Goal: Task Accomplishment & Management: Complete application form

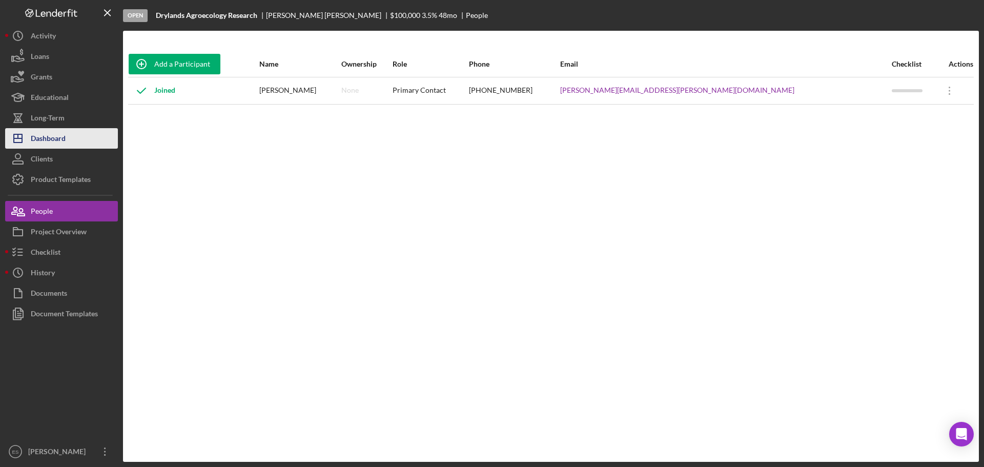
click at [64, 134] on div "Dashboard" at bounding box center [48, 139] width 35 height 23
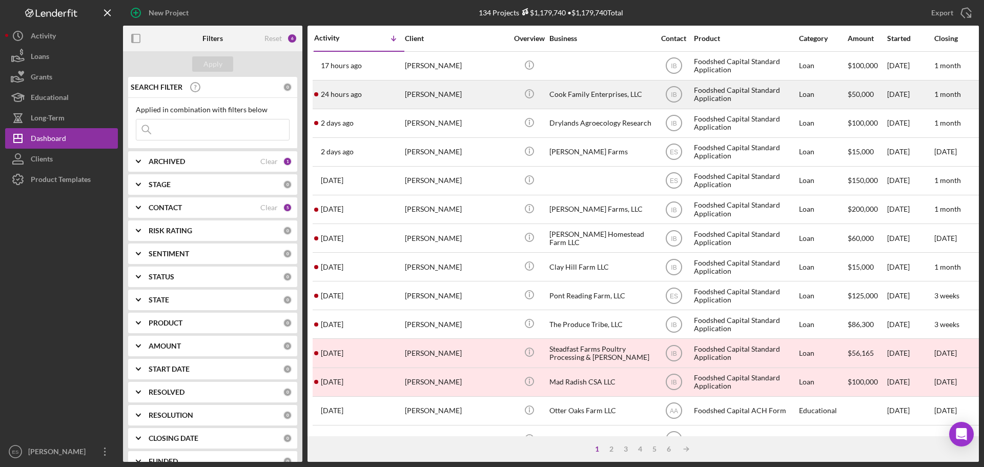
click at [491, 95] on div "[PERSON_NAME]" at bounding box center [456, 94] width 102 height 27
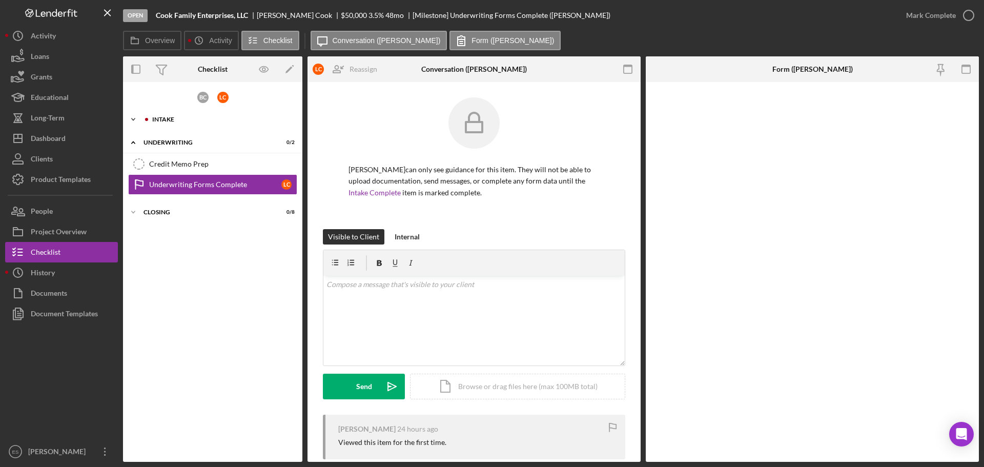
click at [188, 119] on div "Intake" at bounding box center [220, 119] width 137 height 6
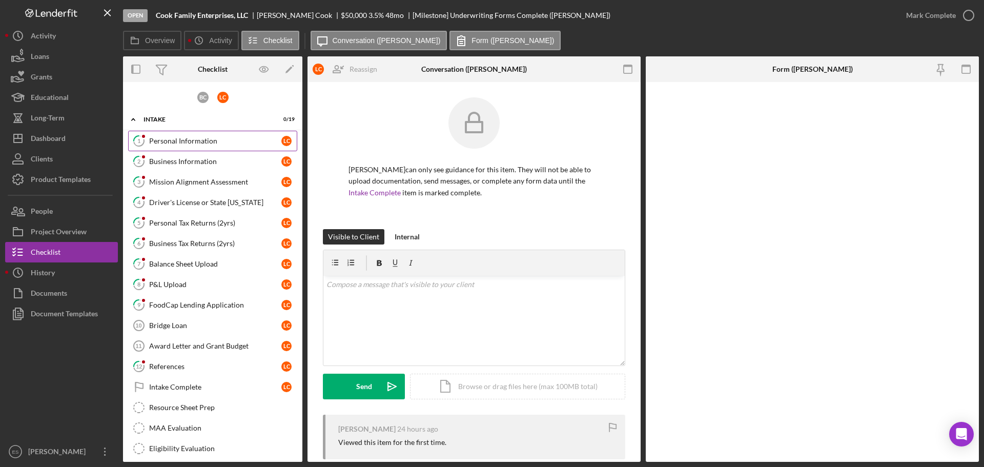
click at [194, 138] on div "Personal Information" at bounding box center [215, 141] width 132 height 8
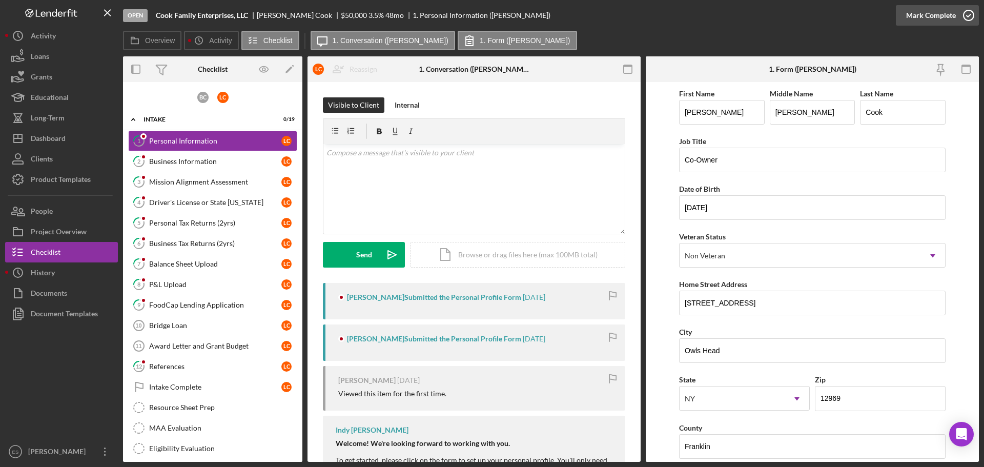
click at [932, 17] on div "Mark Complete" at bounding box center [931, 15] width 50 height 20
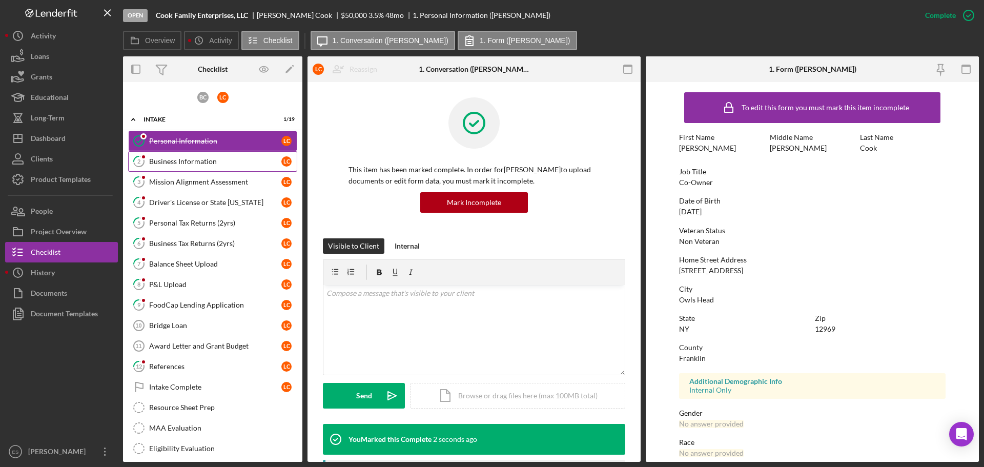
click at [209, 164] on div "Business Information" at bounding box center [215, 161] width 132 height 8
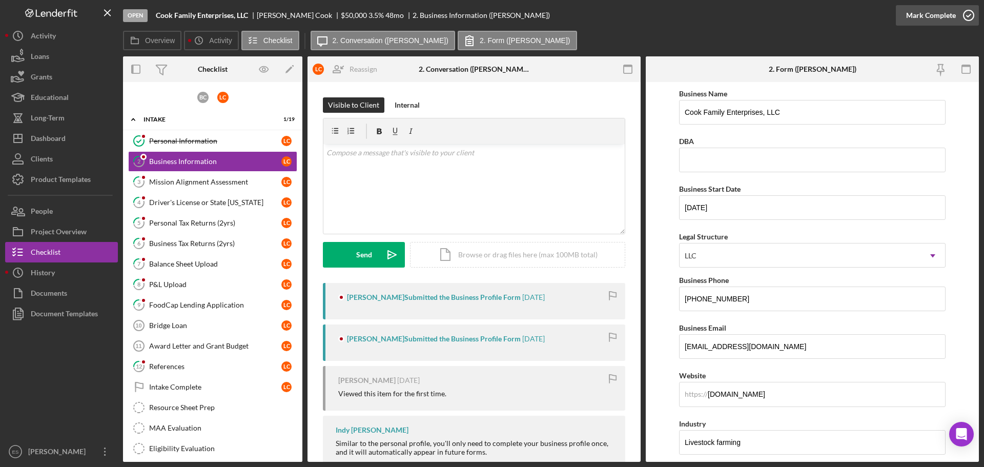
click at [924, 12] on div "Mark Complete" at bounding box center [931, 15] width 50 height 20
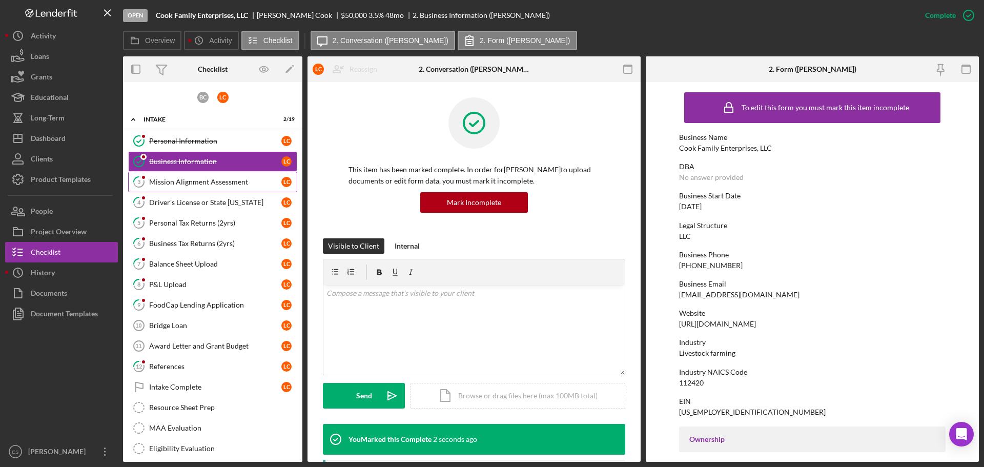
click at [167, 182] on div "Mission Alignment Assessment" at bounding box center [215, 182] width 132 height 8
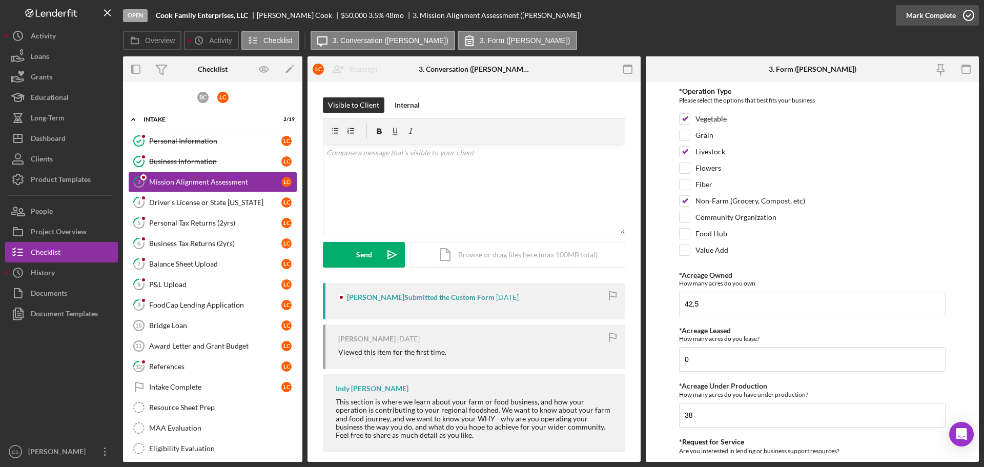
click at [917, 22] on div "Mark Complete" at bounding box center [931, 15] width 50 height 20
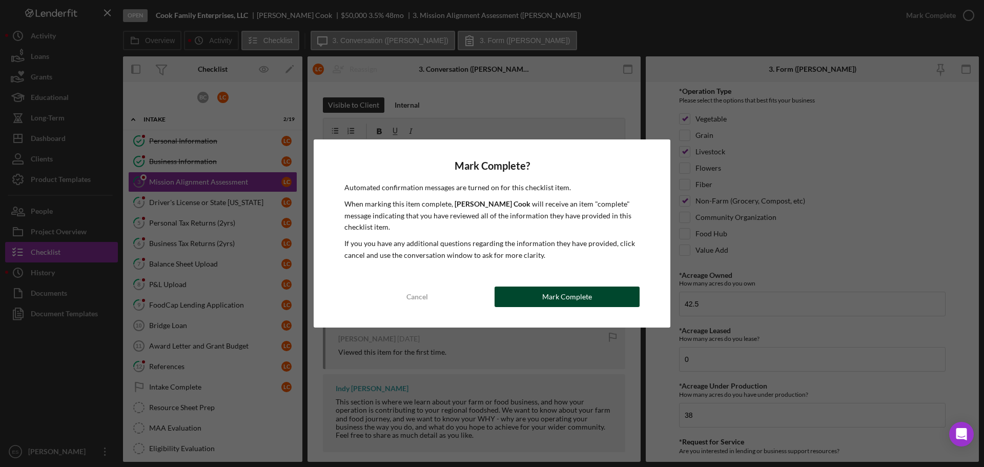
click at [569, 299] on div "Mark Complete" at bounding box center [567, 296] width 50 height 20
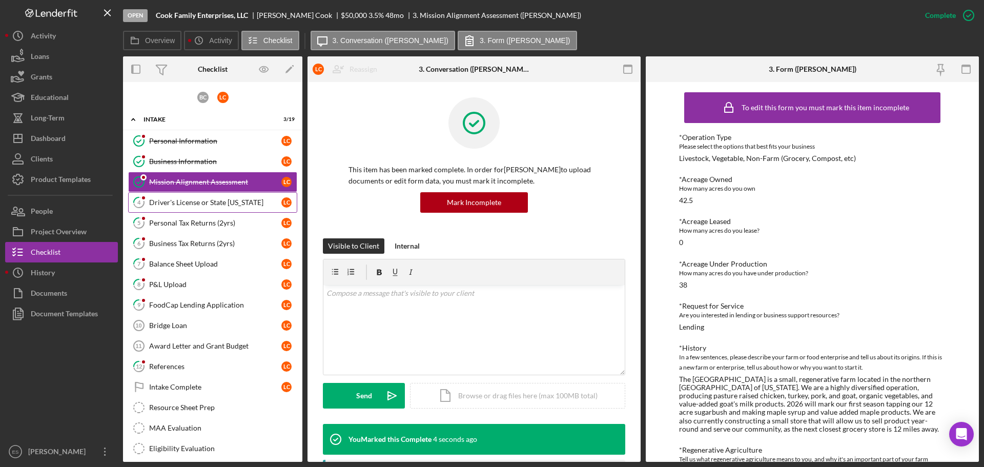
click at [185, 202] on div "Driver's License or State [US_STATE]" at bounding box center [215, 202] width 132 height 8
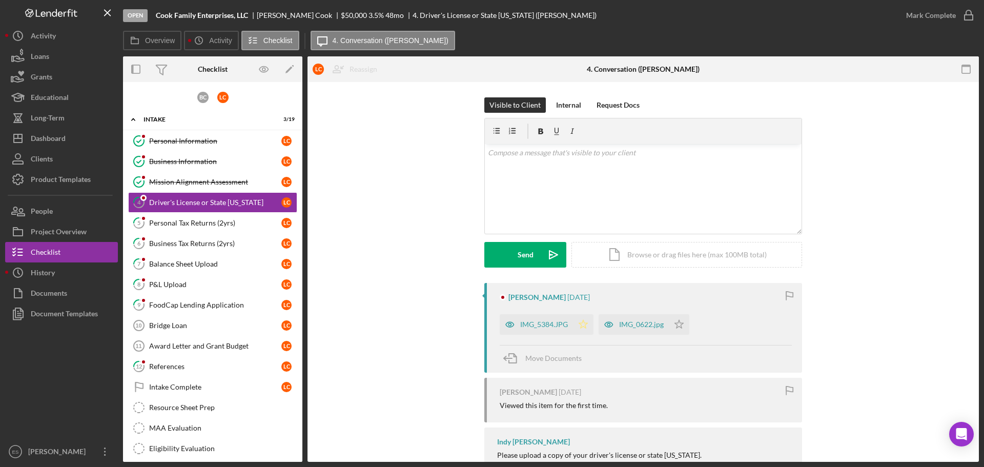
click at [583, 327] on icon "Icon/Star" at bounding box center [583, 324] width 20 height 20
click at [680, 325] on icon "Icon/Star" at bounding box center [679, 324] width 20 height 20
click at [937, 13] on div "Mark Complete" at bounding box center [931, 15] width 50 height 20
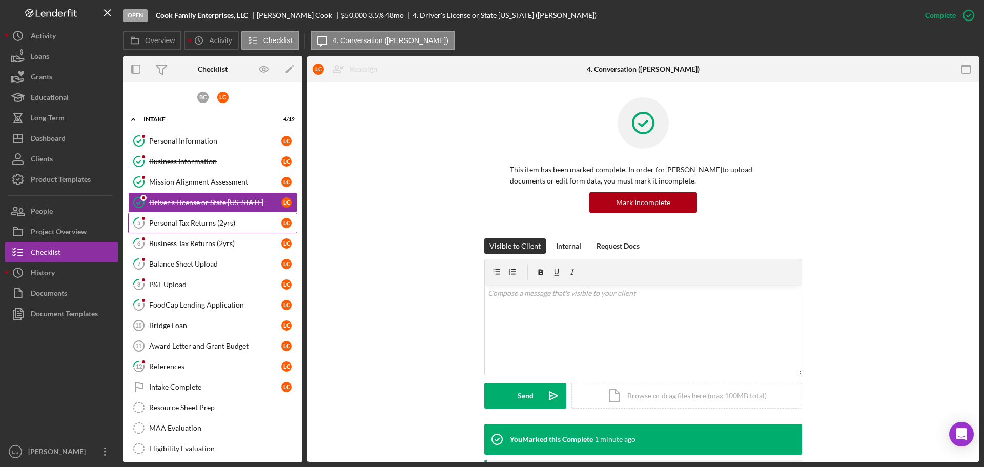
click at [229, 223] on div "Personal Tax Returns (2yrs)" at bounding box center [215, 223] width 132 height 8
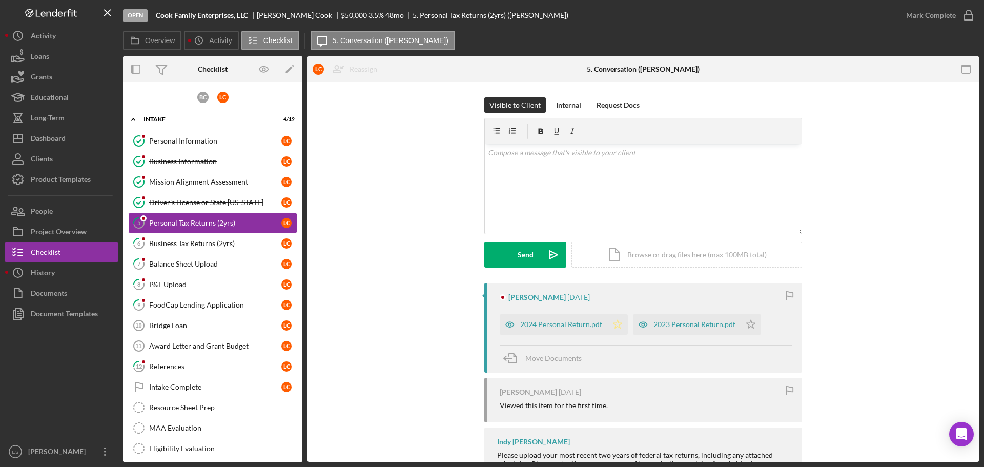
click at [613, 322] on icon "Icon/Star" at bounding box center [617, 324] width 20 height 20
click at [745, 325] on icon "Icon/Star" at bounding box center [750, 324] width 20 height 20
click at [942, 16] on div "Mark Complete" at bounding box center [931, 15] width 50 height 20
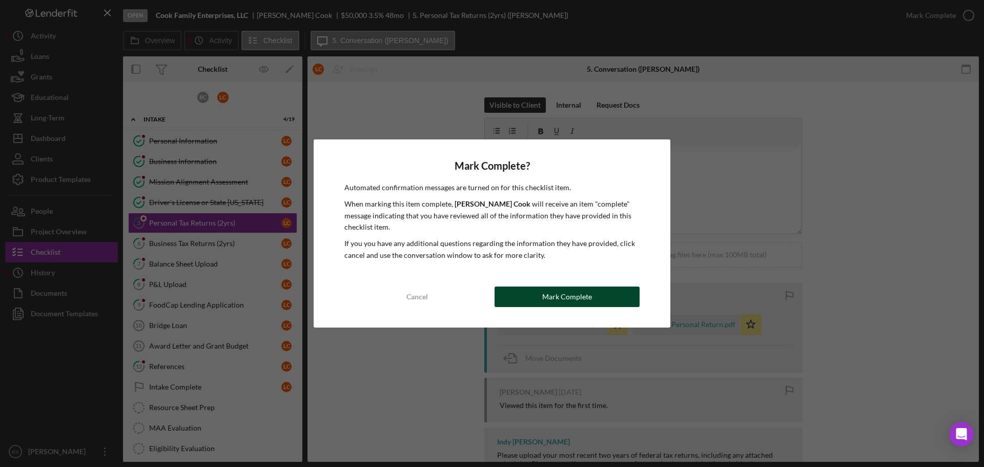
click at [564, 296] on div "Mark Complete" at bounding box center [567, 296] width 50 height 20
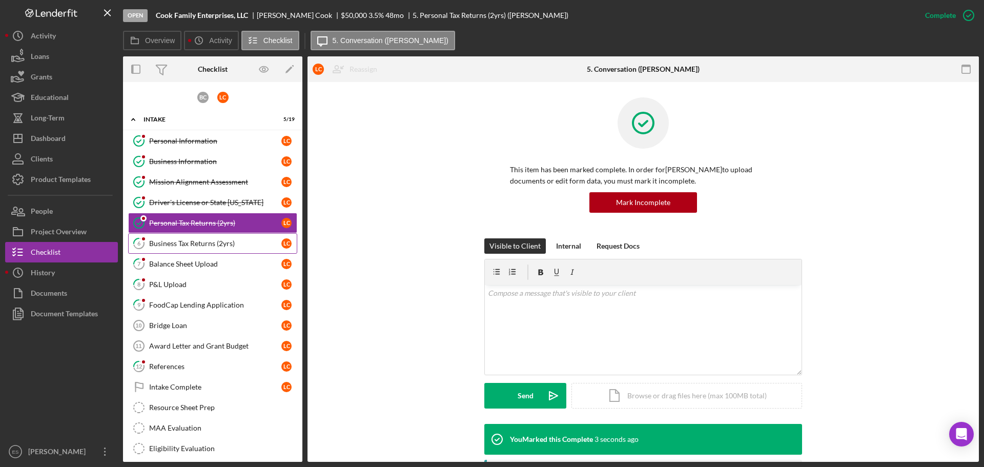
click at [185, 246] on div "Business Tax Returns (2yrs)" at bounding box center [215, 243] width 132 height 8
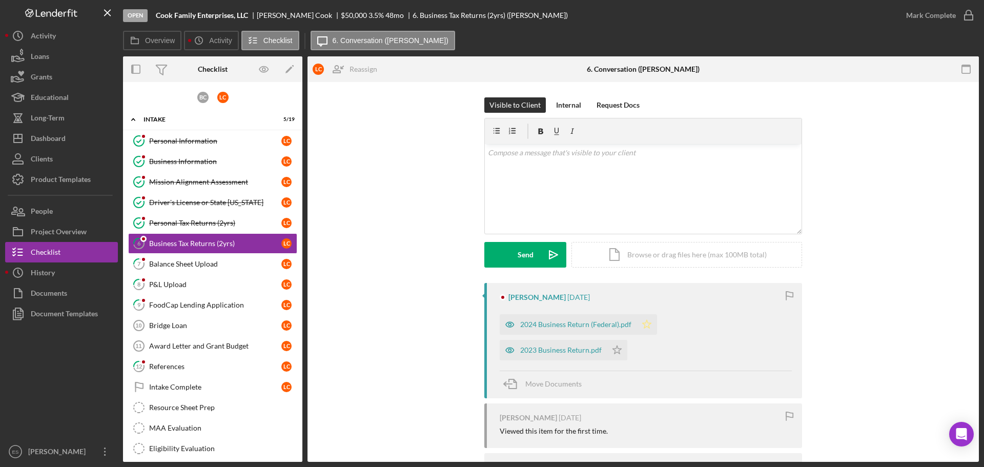
click at [648, 321] on icon "Icon/Star" at bounding box center [646, 324] width 20 height 20
click at [613, 347] on icon "Icon/Star" at bounding box center [617, 350] width 20 height 20
click at [928, 17] on div "Mark Complete" at bounding box center [931, 15] width 50 height 20
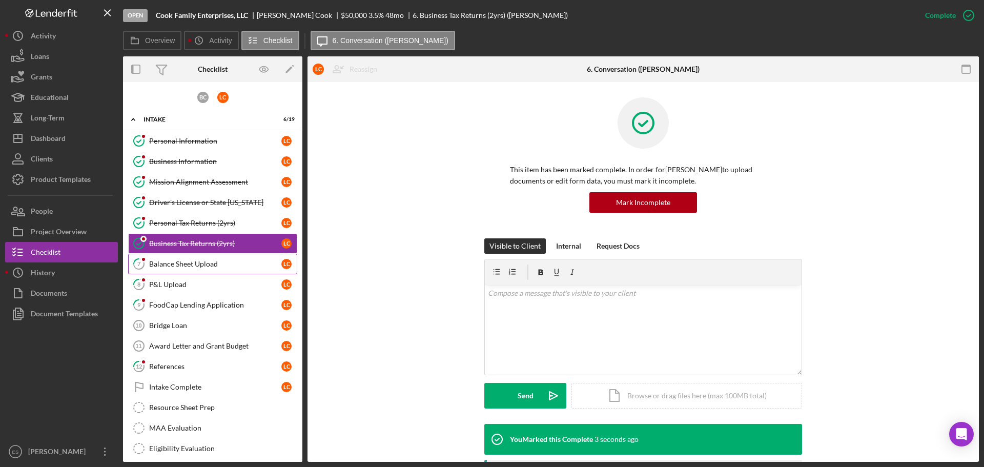
click at [213, 263] on div "Balance Sheet Upload" at bounding box center [215, 264] width 132 height 8
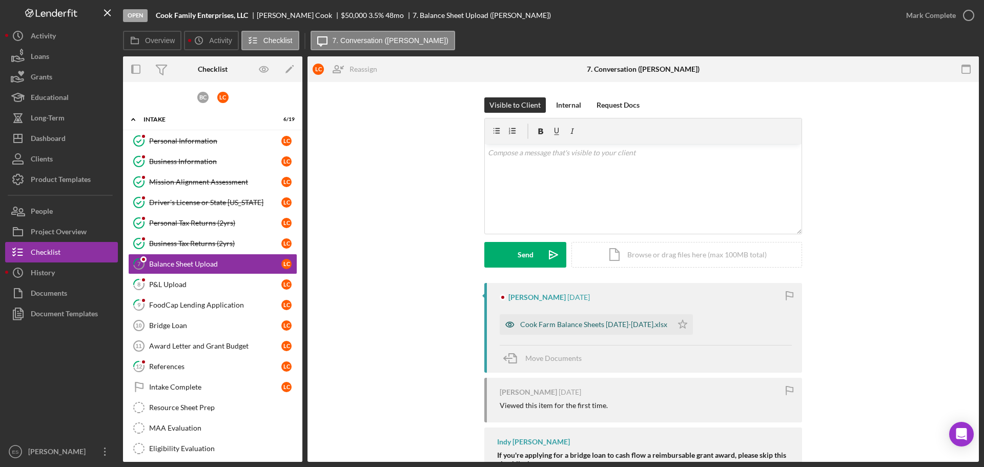
click at [613, 327] on div "Cook Farm Balance Sheets [DATE]-[DATE].xlsx" at bounding box center [593, 324] width 147 height 8
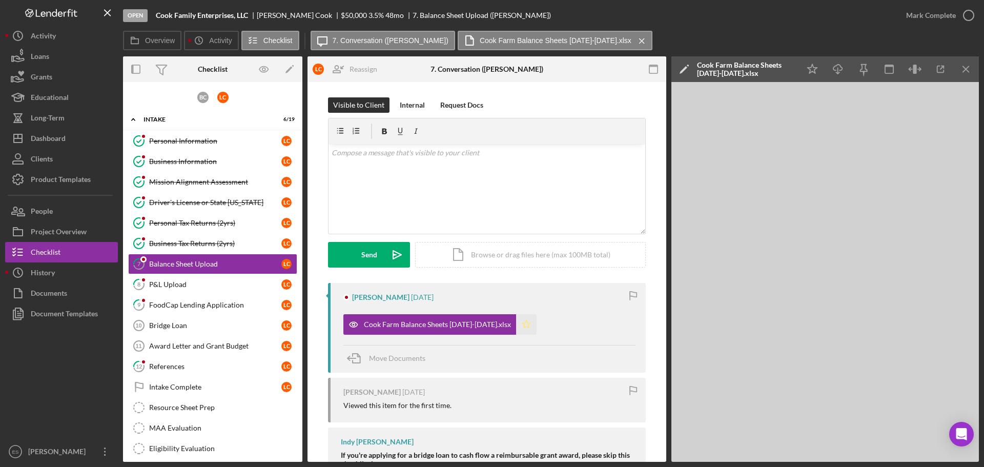
click at [516, 325] on icon "Icon/Star" at bounding box center [526, 324] width 20 height 20
click at [935, 17] on div "Mark Complete" at bounding box center [931, 15] width 50 height 20
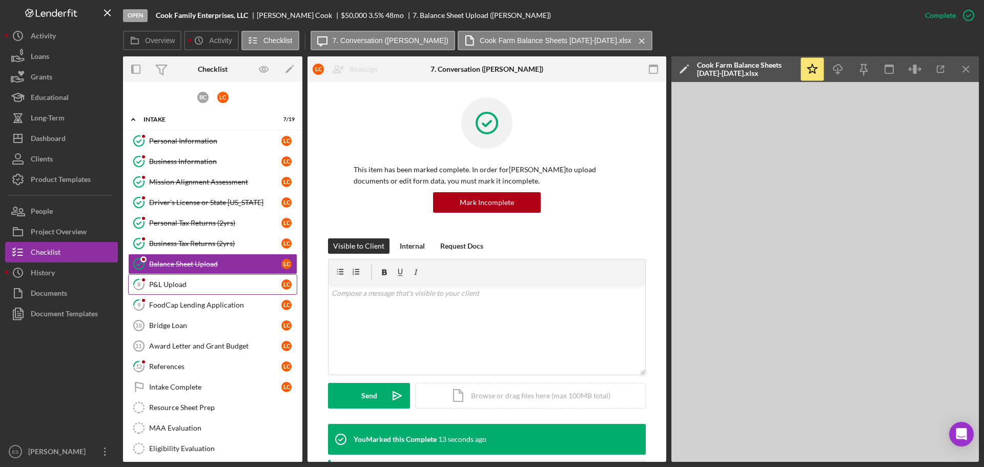
click at [190, 289] on link "8 P&L Upload L C" at bounding box center [212, 284] width 169 height 20
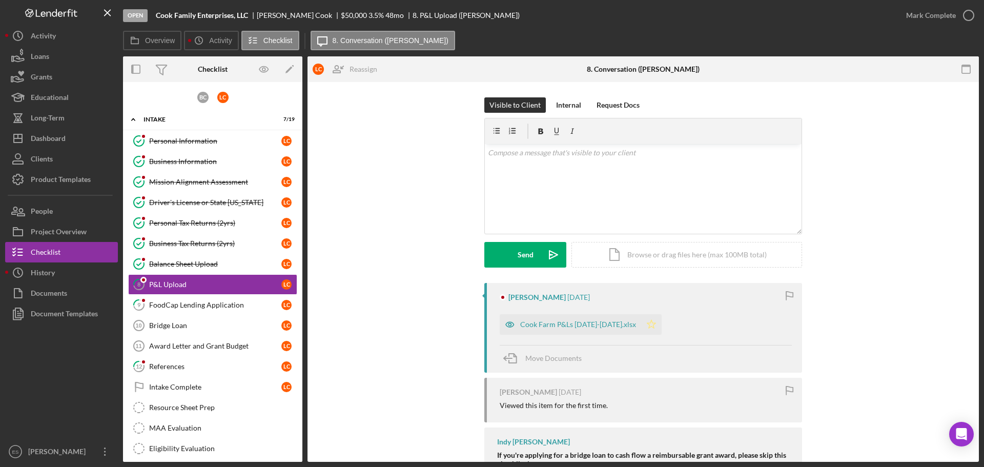
click at [647, 325] on polygon "button" at bounding box center [651, 324] width 9 height 8
click at [918, 17] on div "Mark Complete" at bounding box center [931, 15] width 50 height 20
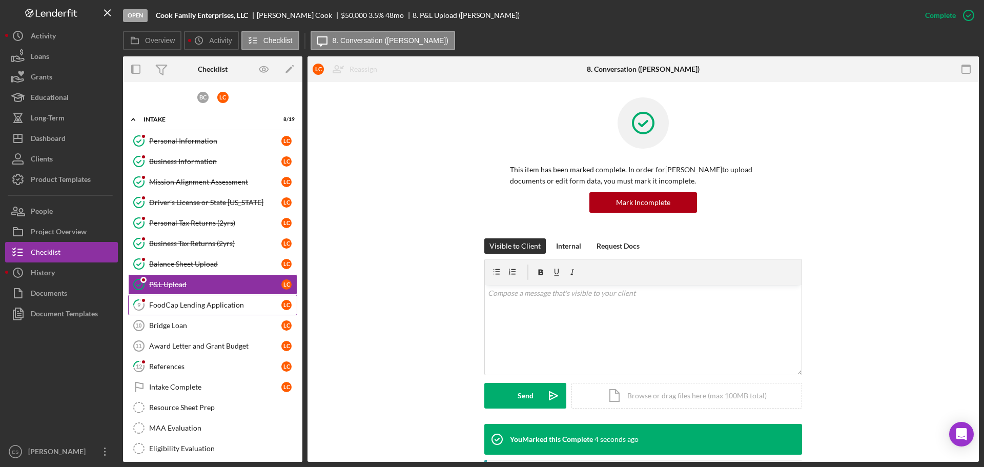
click at [218, 310] on link "9 FoodCap Lending Application L C" at bounding box center [212, 305] width 169 height 20
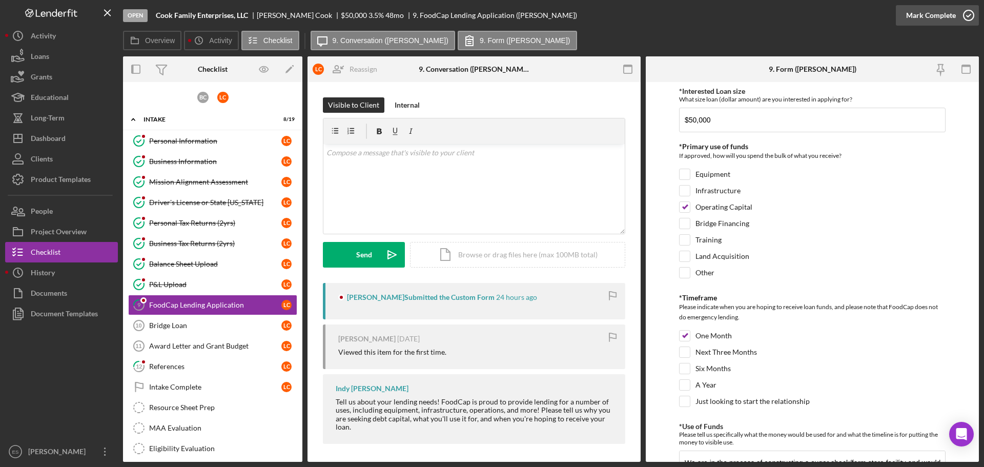
click at [922, 14] on div "Mark Complete" at bounding box center [931, 15] width 50 height 20
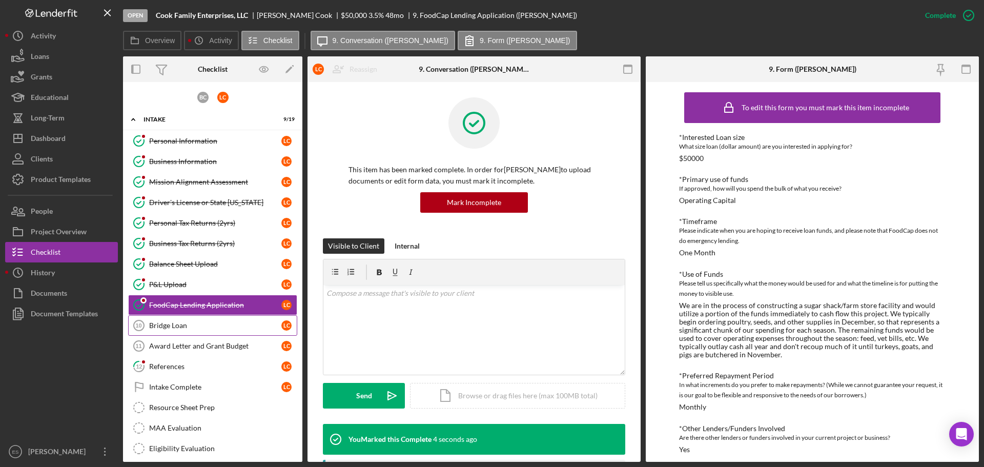
click at [215, 327] on div "Bridge Loan" at bounding box center [215, 325] width 132 height 8
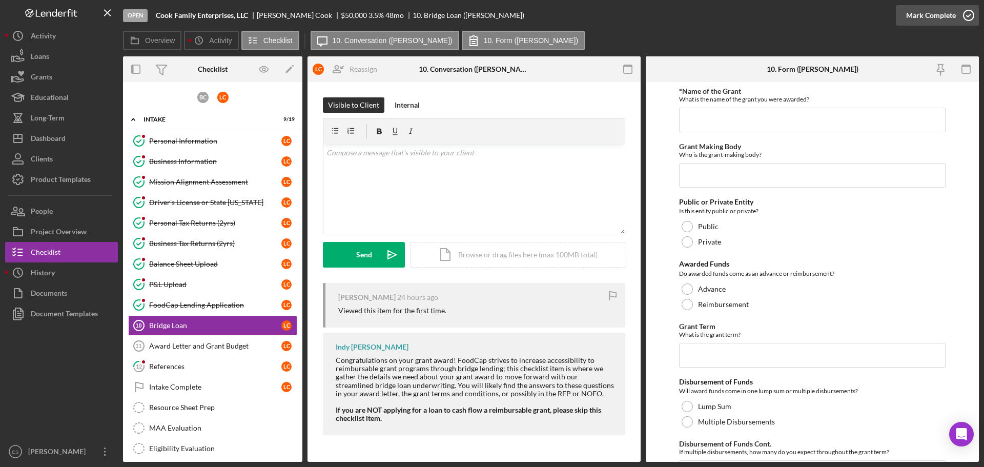
click at [944, 20] on div "Mark Complete" at bounding box center [931, 15] width 50 height 20
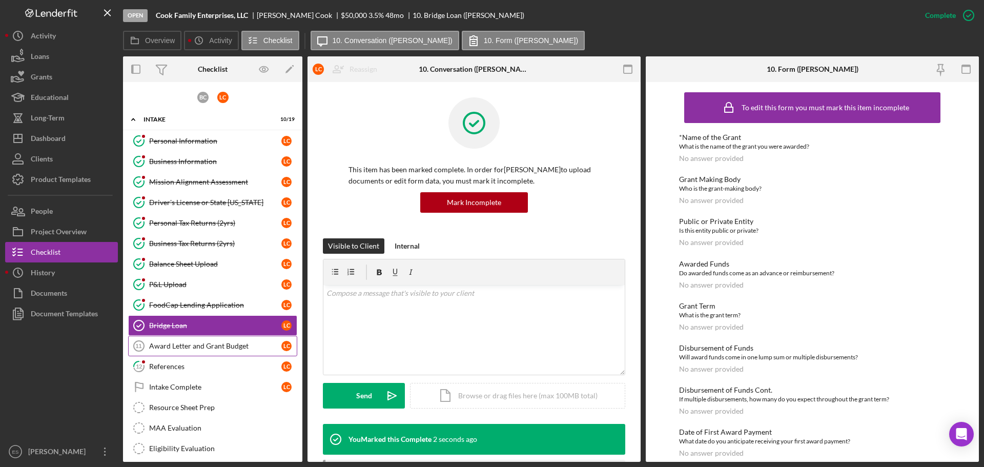
click at [215, 347] on div "Award Letter and Grant Budget" at bounding box center [215, 346] width 132 height 8
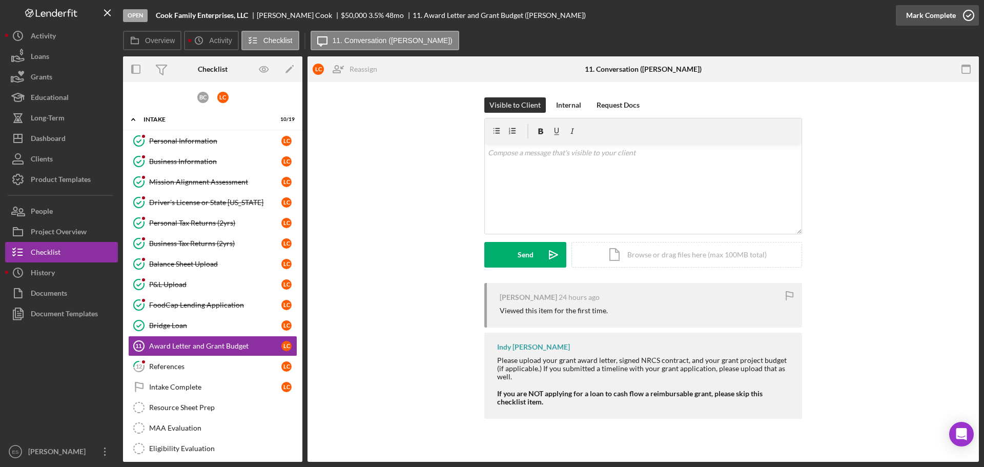
click at [927, 14] on div "Mark Complete" at bounding box center [931, 15] width 50 height 20
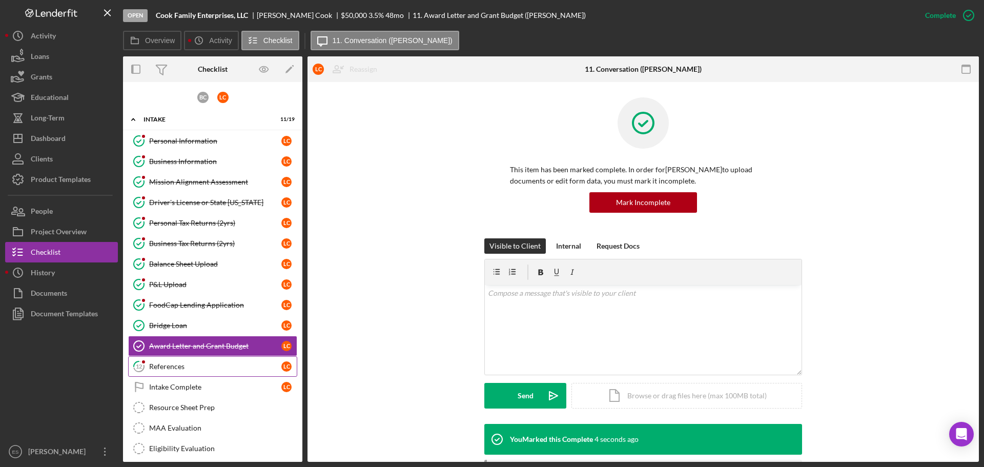
click at [222, 364] on div "References" at bounding box center [215, 366] width 132 height 8
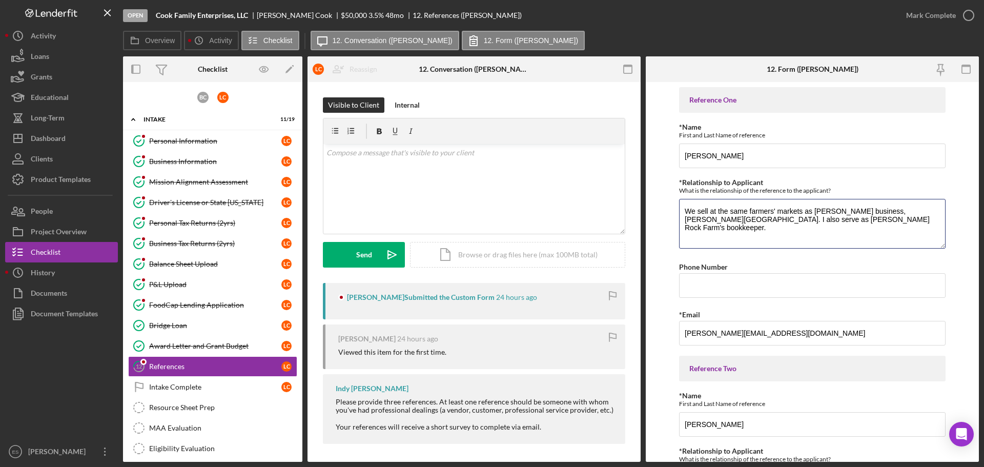
drag, startPoint x: 857, startPoint y: 222, endPoint x: 662, endPoint y: 199, distance: 196.1
click at [662, 199] on form "Reference One *Name First and Last Name of reference [PERSON_NAME] *Relationshi…" at bounding box center [812, 272] width 333 height 380
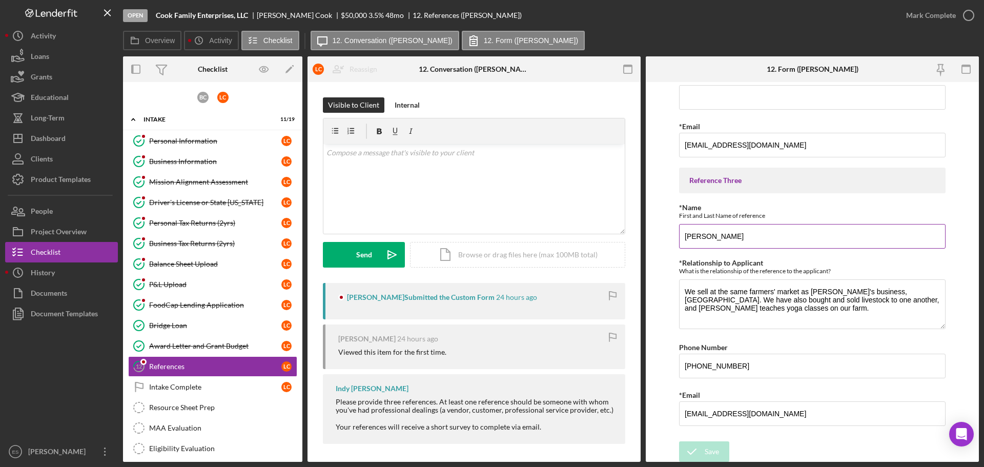
scroll to position [458, 0]
click at [922, 19] on div "Mark Complete" at bounding box center [931, 15] width 50 height 20
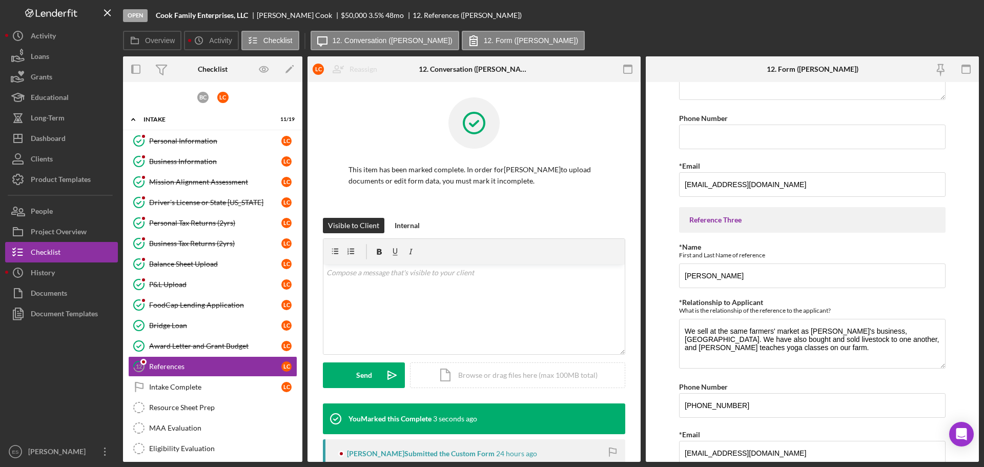
scroll to position [499, 0]
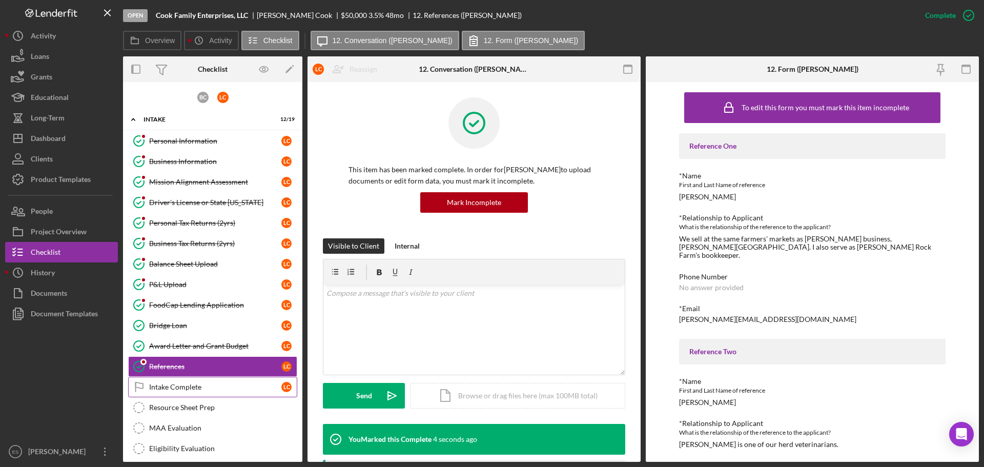
click at [233, 386] on div "Intake Complete" at bounding box center [215, 387] width 132 height 8
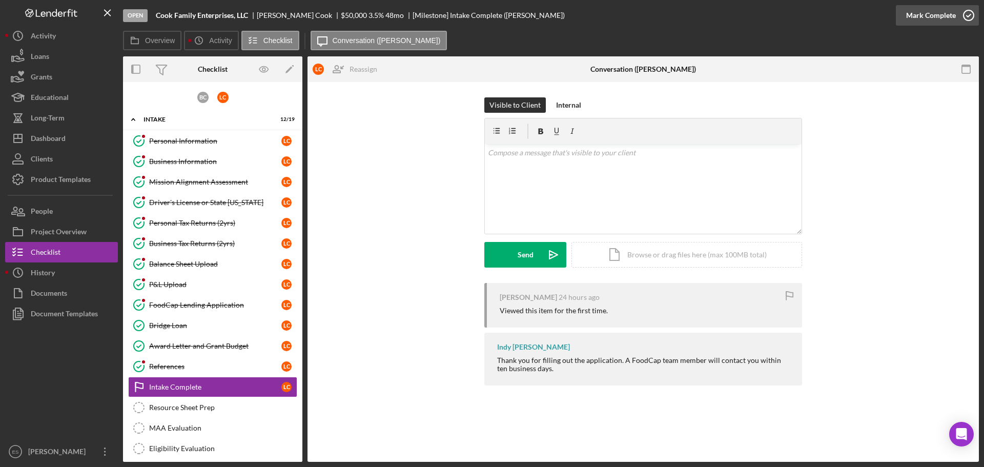
click at [919, 21] on div "Mark Complete" at bounding box center [931, 15] width 50 height 20
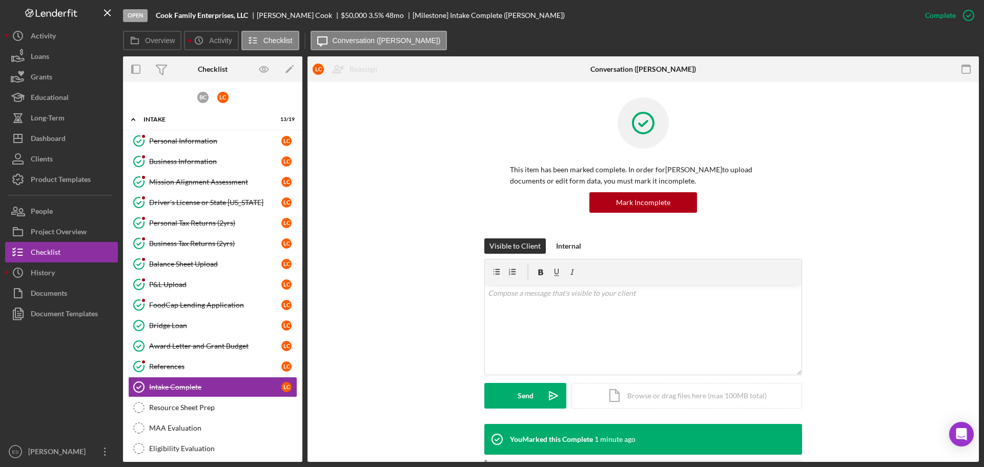
click at [50, 354] on div at bounding box center [61, 382] width 113 height 117
click at [55, 378] on div at bounding box center [61, 382] width 113 height 117
click at [67, 209] on button "People" at bounding box center [61, 211] width 113 height 20
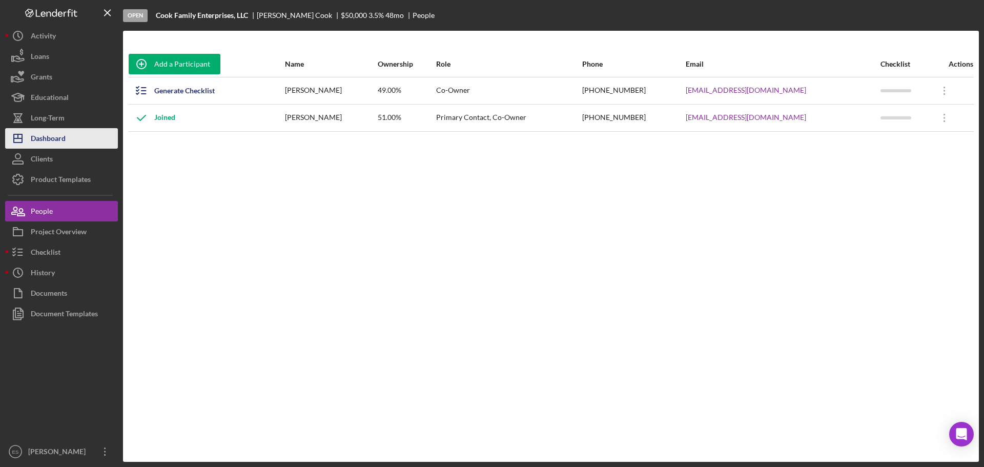
click at [56, 138] on div "Dashboard" at bounding box center [48, 139] width 35 height 23
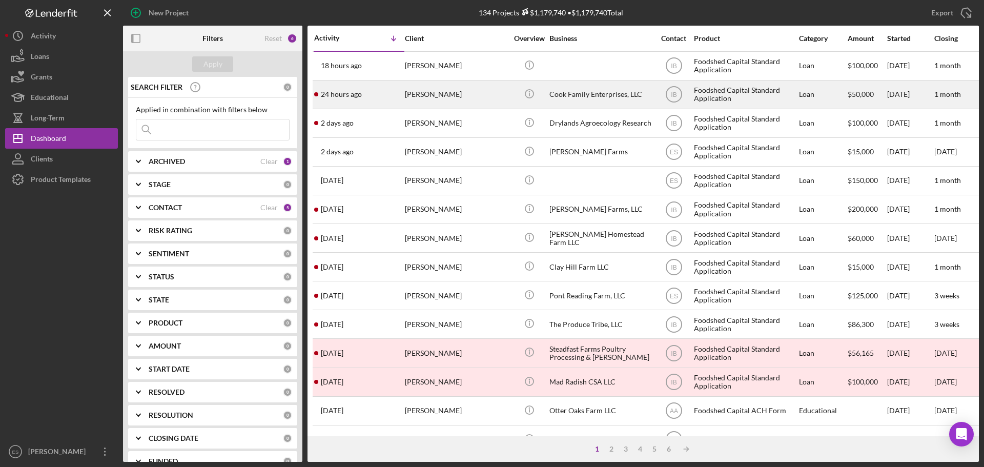
click at [592, 94] on div "Cook Family Enterprises, LLC" at bounding box center [600, 94] width 102 height 27
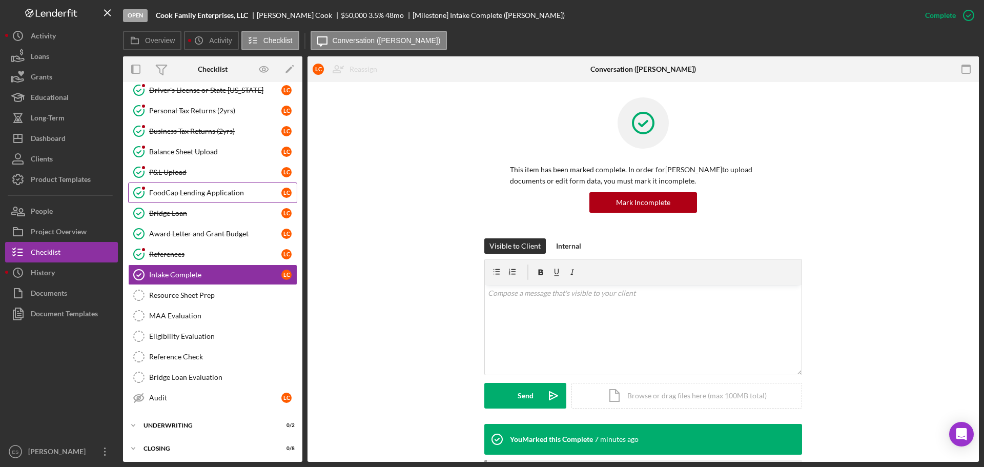
scroll to position [114, 0]
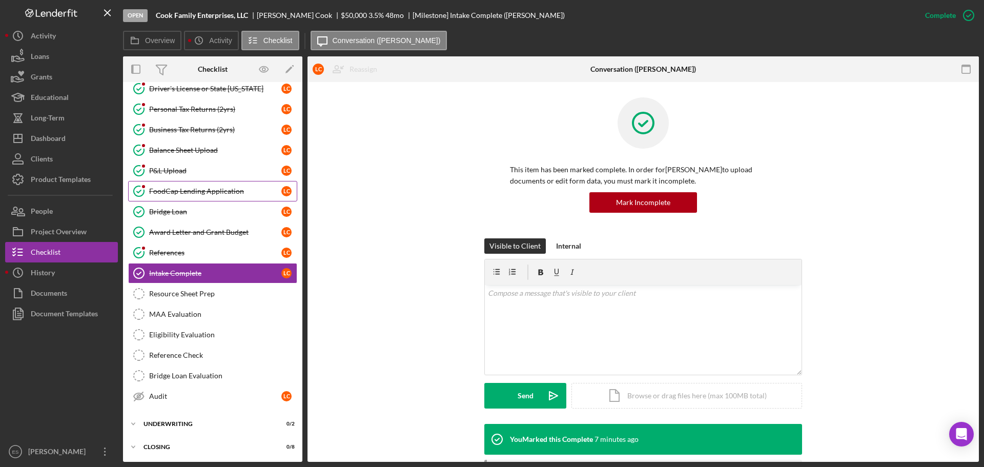
click at [228, 194] on div "FoodCap Lending Application" at bounding box center [215, 191] width 132 height 8
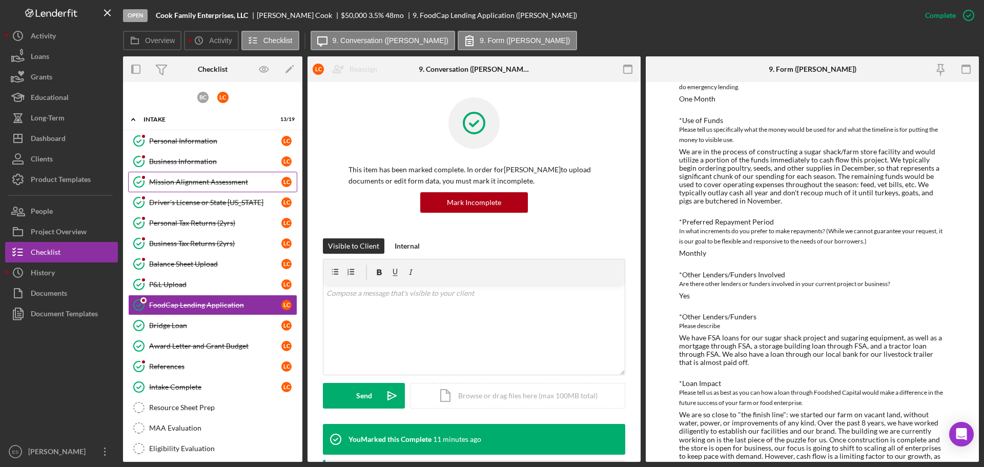
click at [213, 178] on div "Mission Alignment Assessment" at bounding box center [215, 182] width 132 height 8
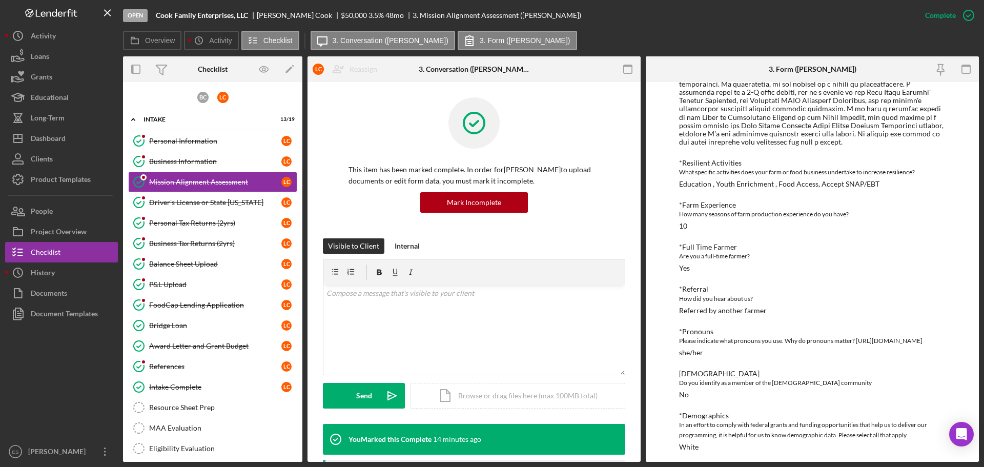
scroll to position [746, 0]
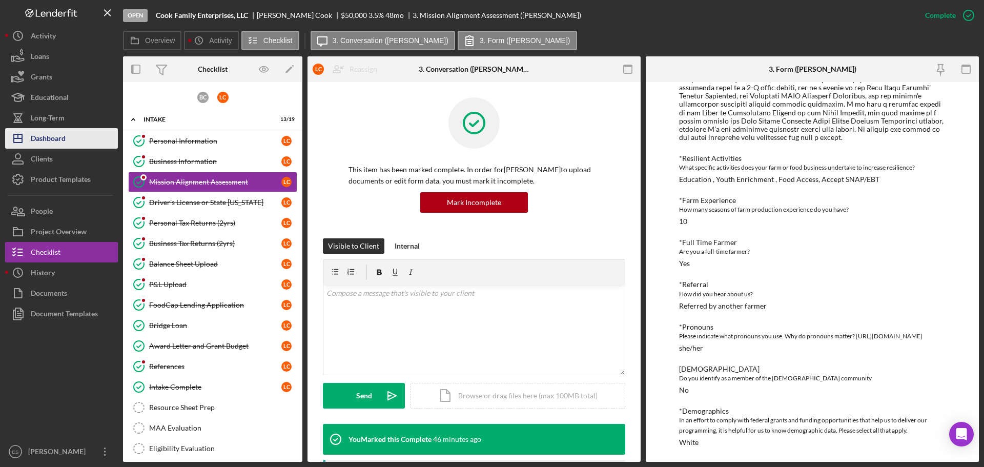
click at [50, 136] on div "Dashboard" at bounding box center [48, 139] width 35 height 23
